Goal: Check status: Check status

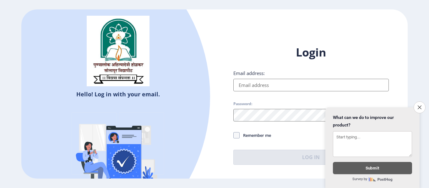
click at [246, 87] on input "Email address:" at bounding box center [310, 85] width 155 height 13
type input "[EMAIL_ADDRESS][DOMAIN_NAME]"
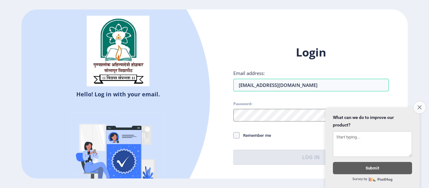
click at [417, 105] on icon "Close survey" at bounding box center [419, 107] width 4 height 4
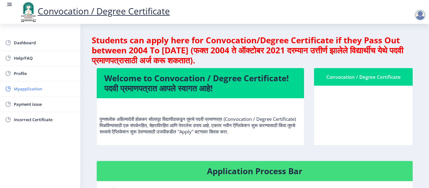
click at [32, 87] on span "Myapplication" at bounding box center [45, 89] width 62 height 8
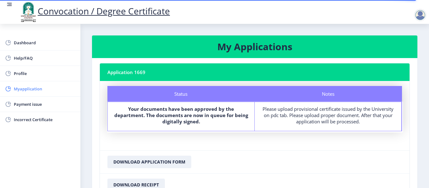
click at [31, 88] on span "Myapplication" at bounding box center [45, 89] width 62 height 8
click at [181, 123] on b "Your documents have been approved by the department. The documents are now in q…" at bounding box center [181, 115] width 134 height 19
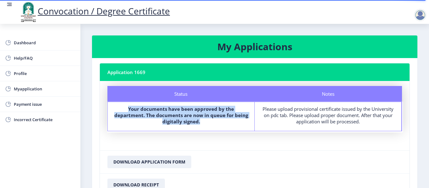
click at [181, 123] on b "Your documents have been approved by the department. The documents are now in q…" at bounding box center [181, 115] width 134 height 19
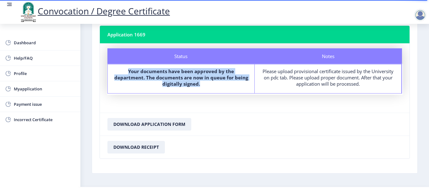
scroll to position [56, 0]
